Goal: Task Accomplishment & Management: Manage account settings

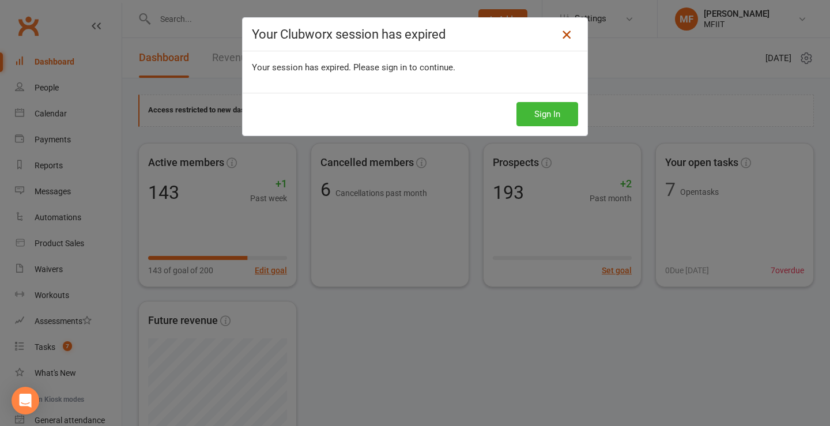
scroll to position [103, 0]
click at [567, 36] on icon at bounding box center [567, 35] width 14 height 14
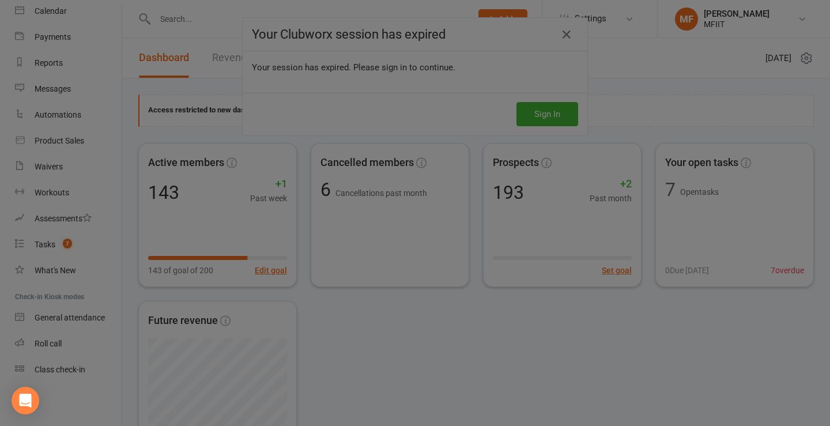
click at [44, 250] on div at bounding box center [415, 213] width 830 height 426
click at [215, 65] on div at bounding box center [415, 213] width 830 height 426
click at [568, 36] on div at bounding box center [415, 213] width 830 height 426
click at [539, 112] on div at bounding box center [415, 213] width 830 height 426
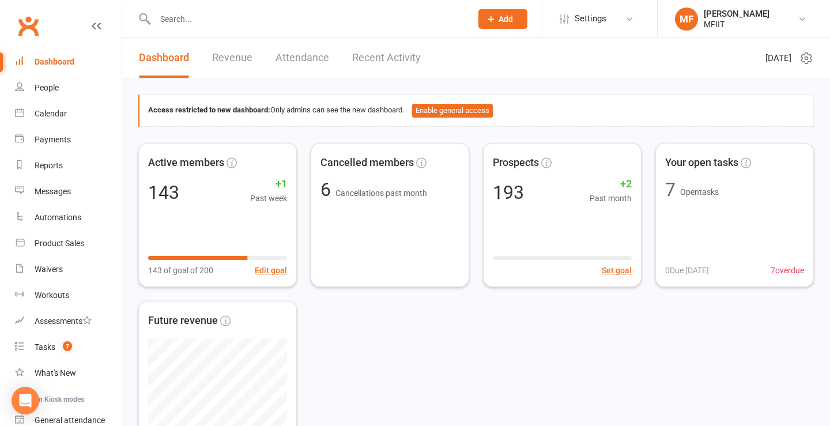
click at [173, 15] on input "text" at bounding box center [308, 19] width 312 height 16
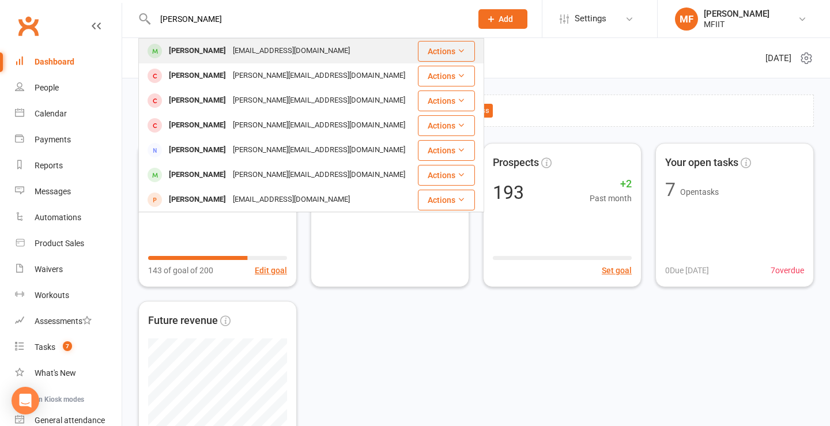
type input "[PERSON_NAME]"
click at [195, 52] on div "[PERSON_NAME]" at bounding box center [197, 51] width 64 height 17
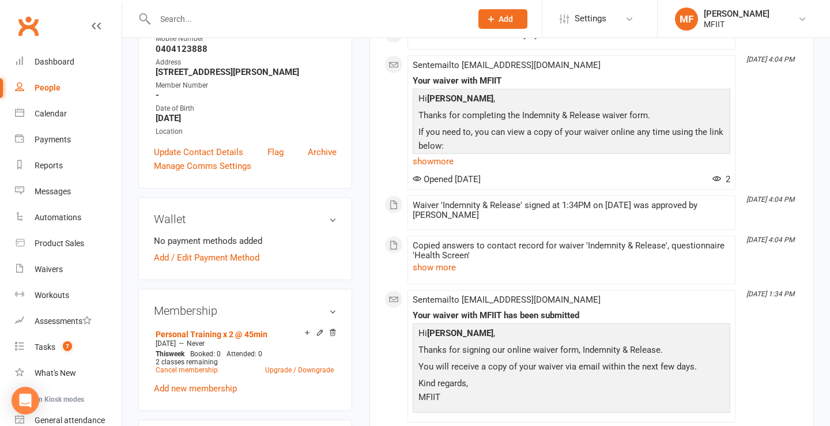
scroll to position [304, 0]
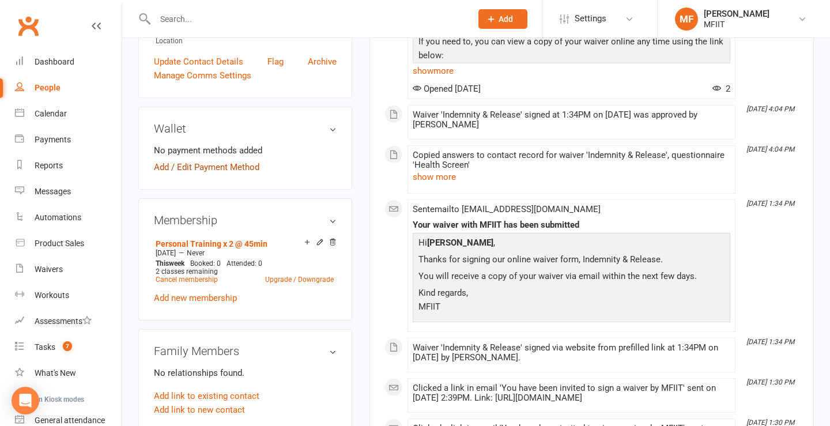
click at [199, 167] on link "Add / Edit Payment Method" at bounding box center [206, 167] width 105 height 14
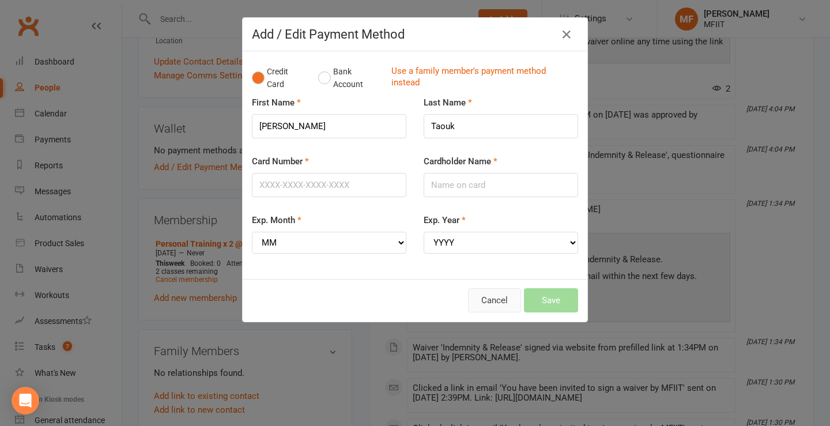
click at [484, 301] on button "Cancel" at bounding box center [494, 300] width 53 height 24
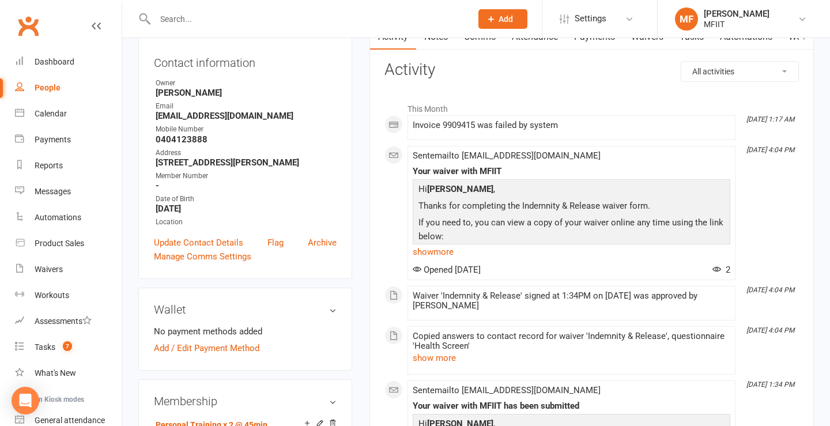
scroll to position [0, 0]
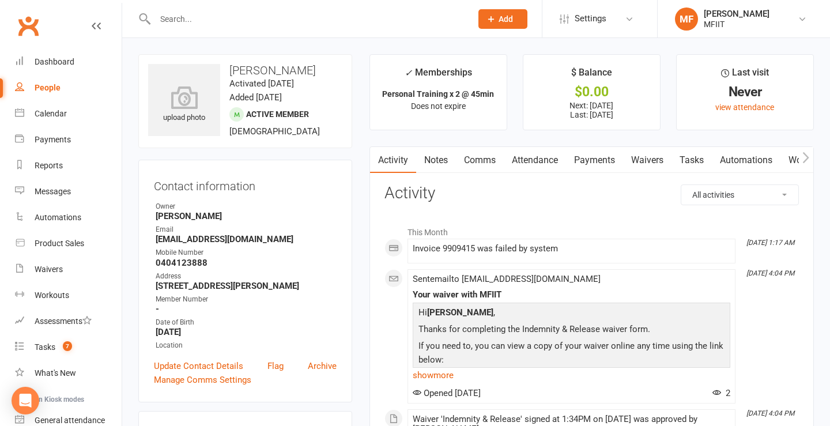
click at [652, 160] on link "Waivers" at bounding box center [647, 160] width 48 height 27
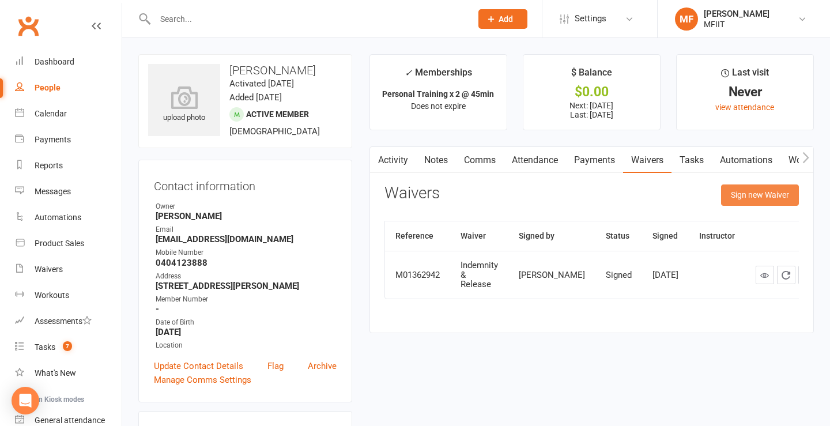
click at [768, 201] on button "Sign new Waiver" at bounding box center [760, 194] width 78 height 21
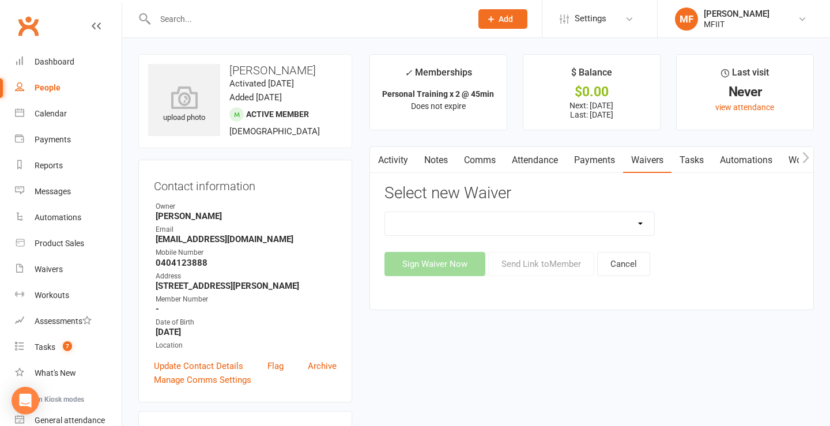
click at [519, 219] on select "Group Waiver Indemnity & Release Indemnity & Release School group participant I…" at bounding box center [520, 223] width 270 height 23
select select "10577"
click at [385, 212] on select "Group Waiver Indemnity & Release Indemnity & Release School group participant I…" at bounding box center [520, 223] width 270 height 23
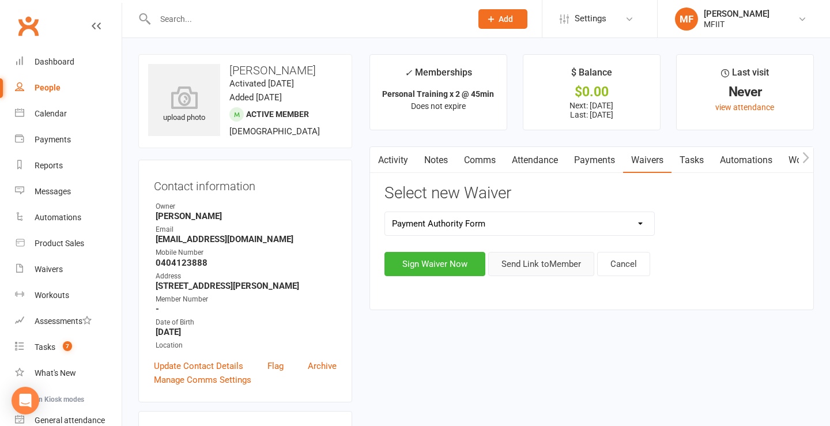
click at [538, 262] on button "Send Link to Member" at bounding box center [541, 264] width 106 height 24
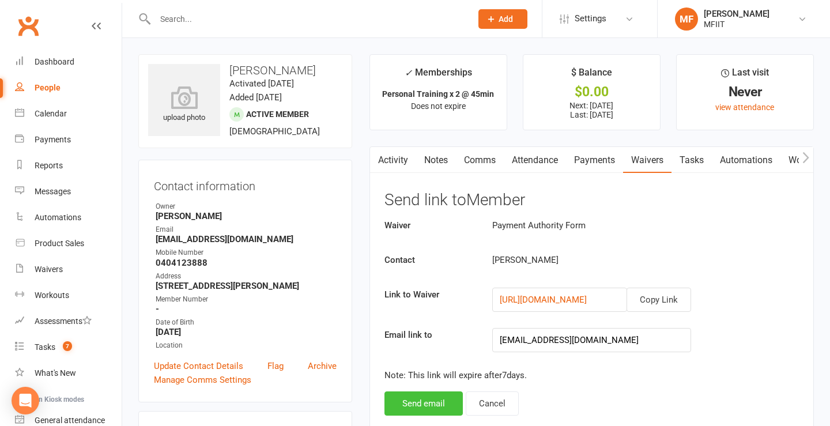
click at [430, 401] on button "Send email" at bounding box center [423, 403] width 78 height 24
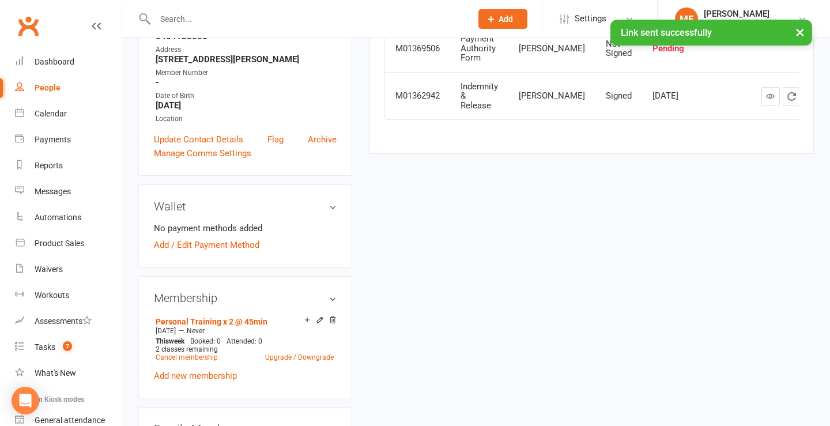
scroll to position [143, 0]
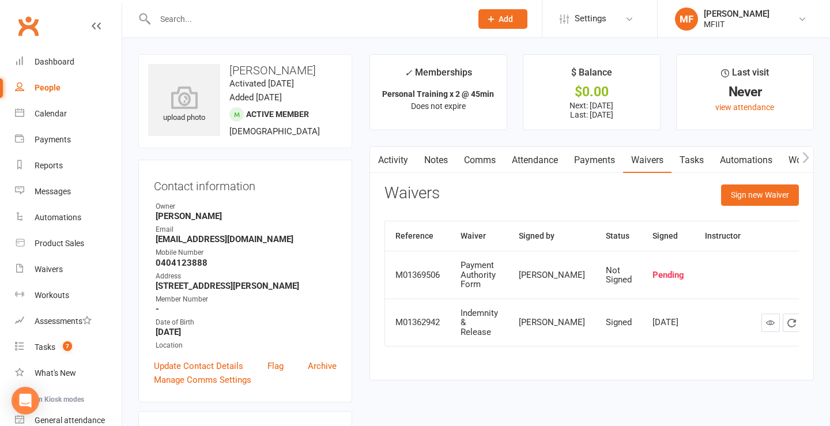
click at [589, 156] on link "Payments" at bounding box center [594, 160] width 57 height 27
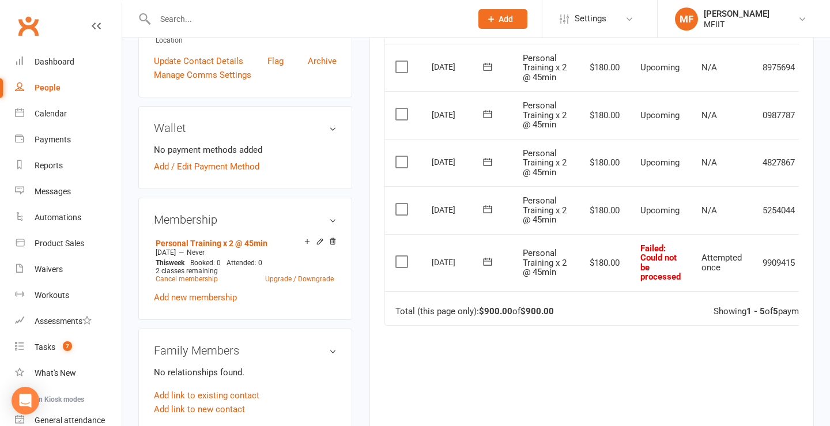
scroll to position [0, 44]
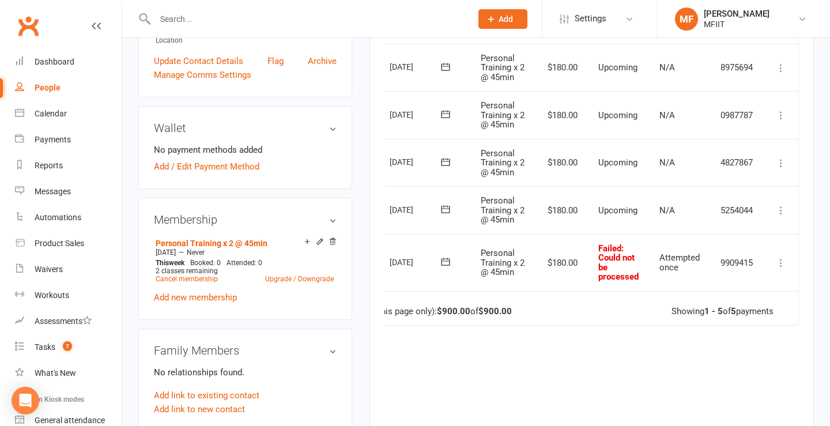
click at [783, 263] on icon at bounding box center [781, 263] width 12 height 12
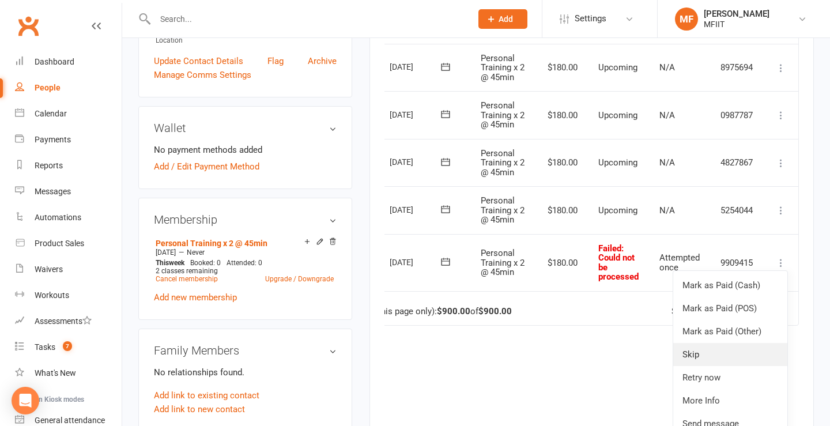
click at [697, 354] on link "Skip" at bounding box center [730, 354] width 114 height 23
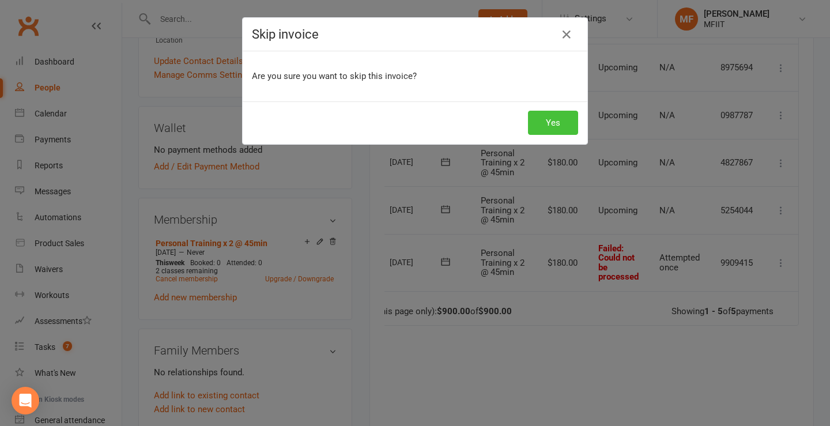
click at [548, 119] on button "Yes" at bounding box center [553, 123] width 50 height 24
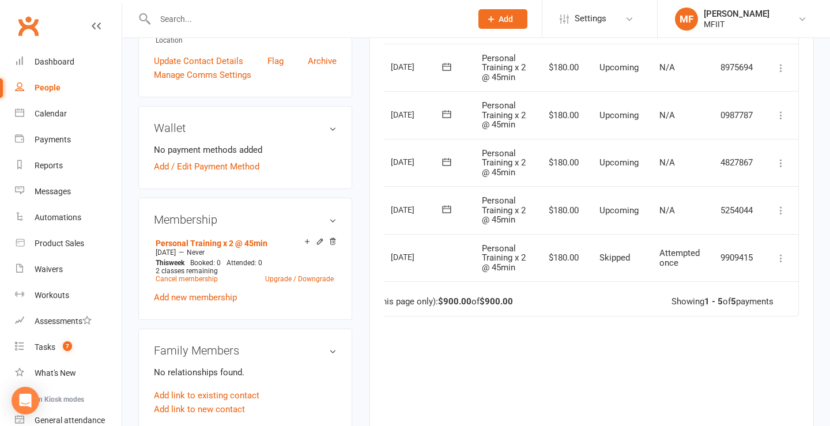
scroll to position [0, 0]
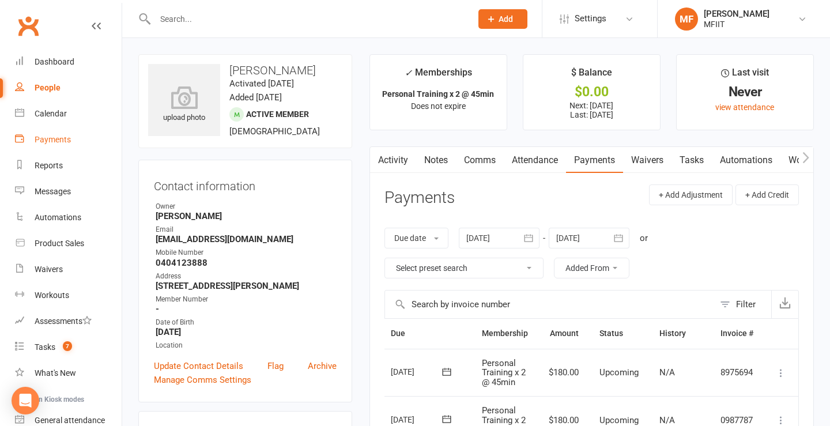
click at [46, 135] on div "Payments" at bounding box center [53, 139] width 36 height 9
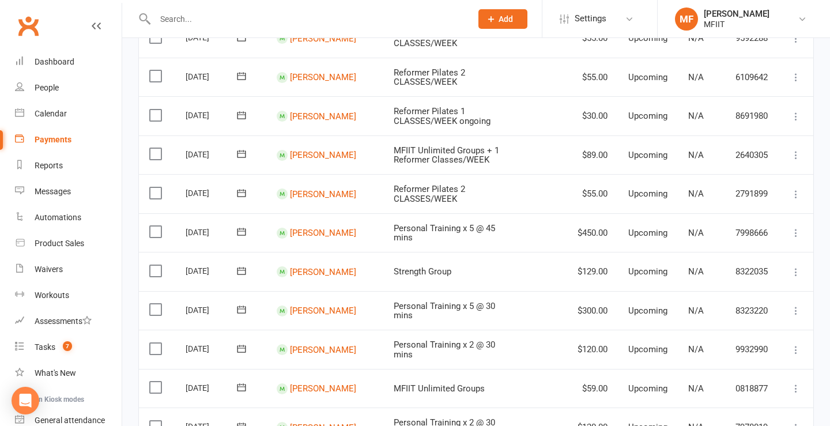
scroll to position [247, 0]
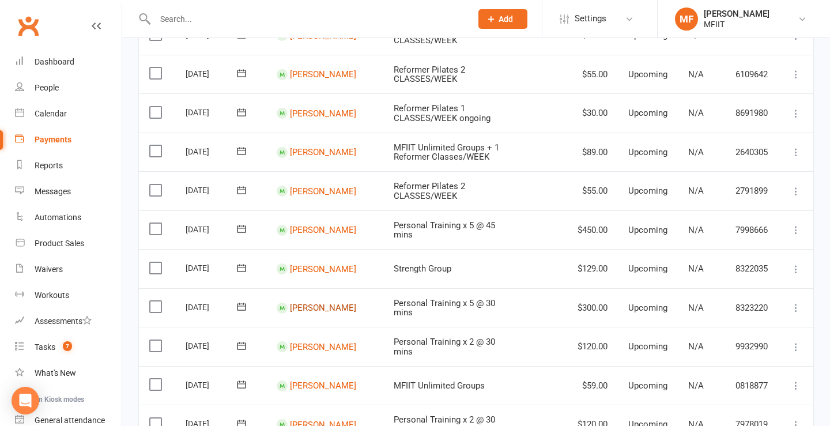
click at [300, 311] on link "[PERSON_NAME]" at bounding box center [323, 308] width 66 height 10
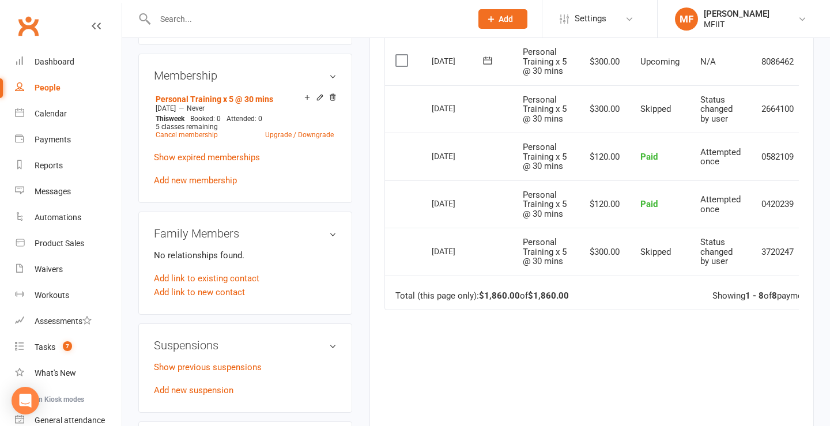
scroll to position [464, 0]
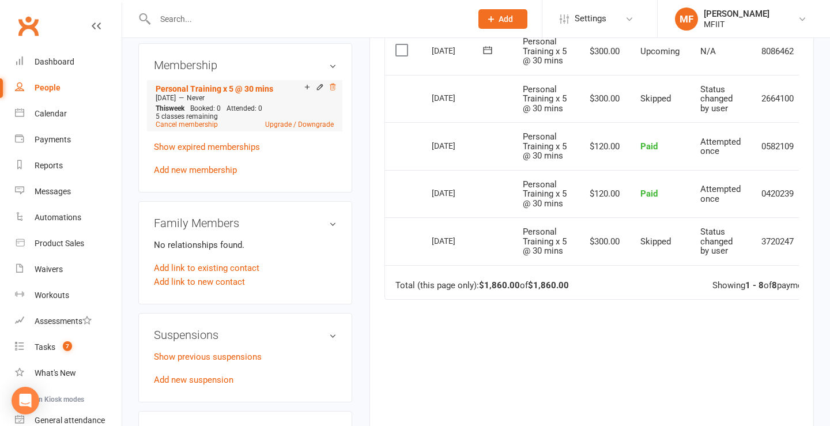
click at [334, 86] on icon at bounding box center [333, 87] width 6 height 6
